Goal: Register for event/course

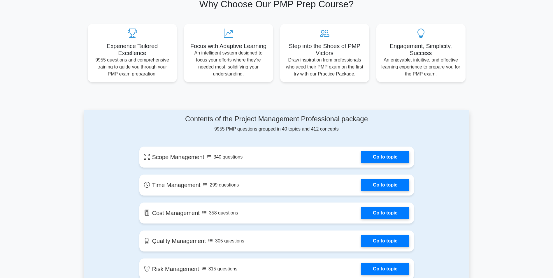
scroll to position [204, 0]
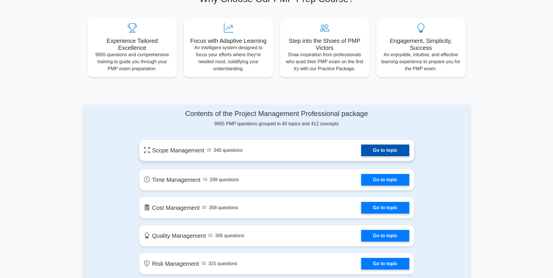
click at [382, 148] on link "Go to topic" at bounding box center [385, 151] width 48 height 12
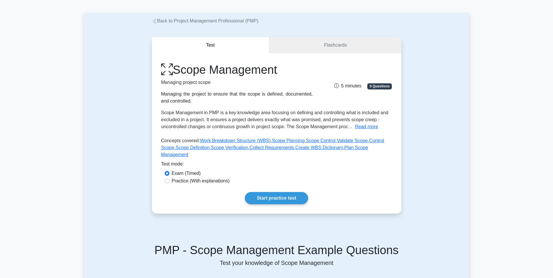
scroll to position [29, 0]
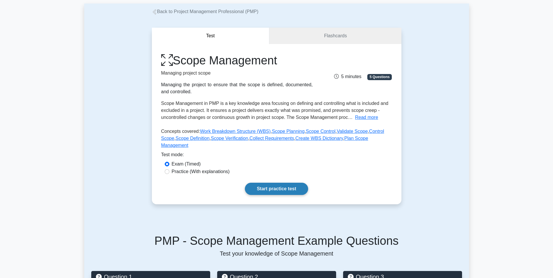
click at [281, 183] on link "Start practice test" at bounding box center [276, 189] width 63 height 12
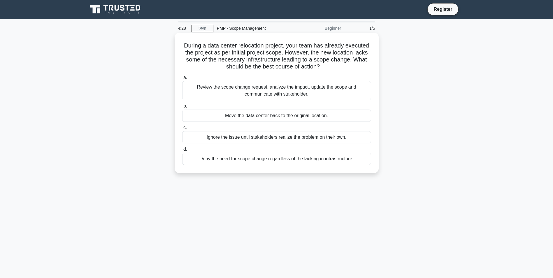
click at [278, 115] on div "Move the data center back to the original location." at bounding box center [276, 116] width 189 height 12
click at [182, 108] on input "b. Move the data center back to the original location." at bounding box center [182, 106] width 0 height 4
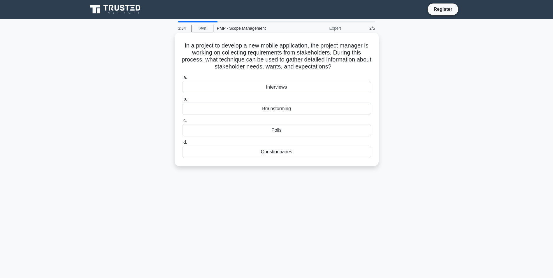
click at [287, 151] on div "Questionnaires" at bounding box center [276, 152] width 189 height 12
click at [182, 144] on input "d. Questionnaires" at bounding box center [182, 142] width 0 height 4
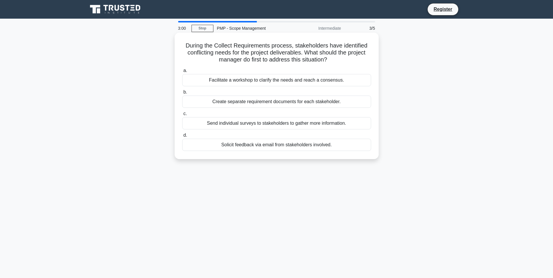
click at [284, 80] on div "Facilitate a workshop to clarify the needs and reach a consensus." at bounding box center [276, 80] width 189 height 12
click at [182, 73] on input "a. Facilitate a workshop to clarify the needs and reach a consensus." at bounding box center [182, 71] width 0 height 4
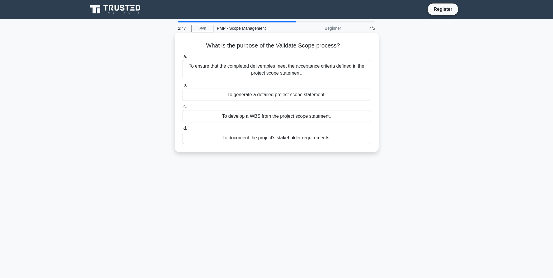
click at [335, 72] on div "To ensure that the completed deliverables meet the acceptance criteria defined …" at bounding box center [276, 69] width 189 height 19
click at [182, 59] on input "a. To ensure that the completed deliverables meet the acceptance criteria defin…" at bounding box center [182, 57] width 0 height 4
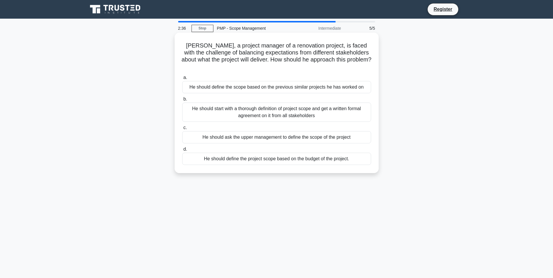
click at [219, 131] on div "He should ask the upper management to define the scope of the project" at bounding box center [276, 137] width 189 height 12
click at [182, 129] on input "c. He should ask the upper management to define the scope of the project" at bounding box center [182, 128] width 0 height 4
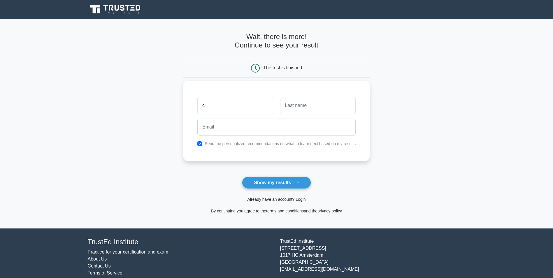
type input "c"
click at [304, 109] on input "text" at bounding box center [317, 105] width 75 height 17
type input "g"
click at [277, 185] on button "Show my results" at bounding box center [276, 183] width 69 height 12
